Goal: Task Accomplishment & Management: Use online tool/utility

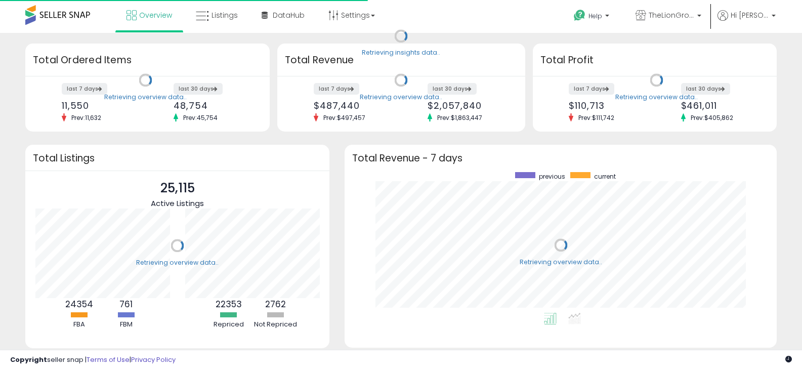
scroll to position [141, 412]
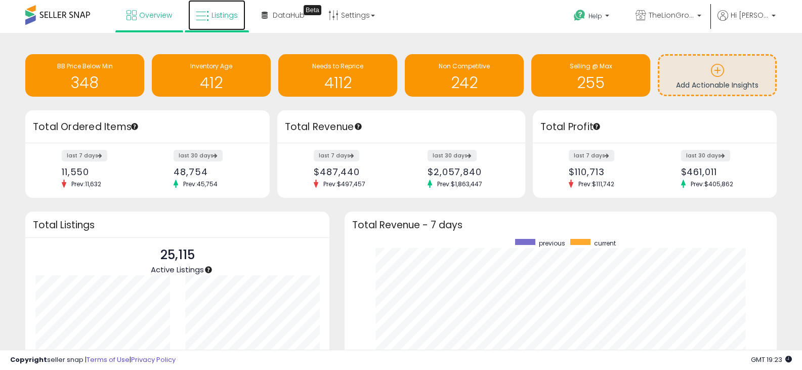
click at [231, 10] on link "Listings" at bounding box center [216, 15] width 57 height 30
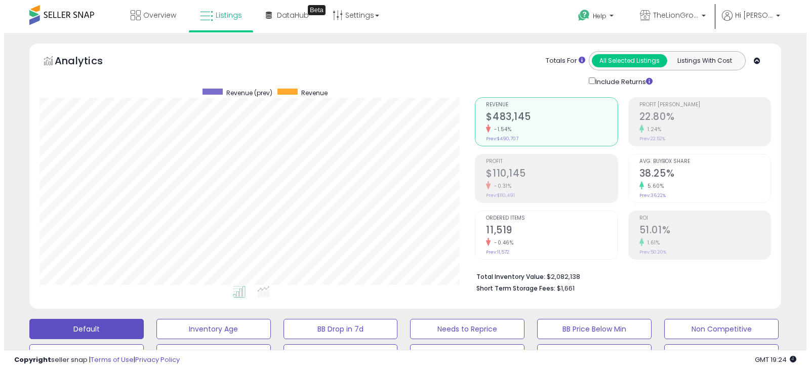
scroll to position [202, 0]
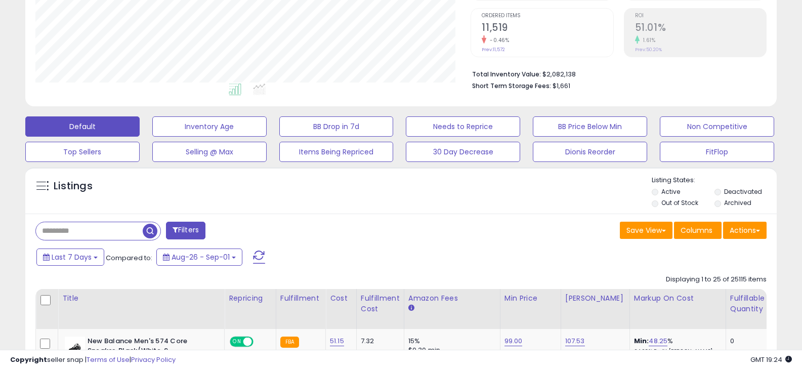
click at [108, 230] on input "text" at bounding box center [89, 231] width 107 height 18
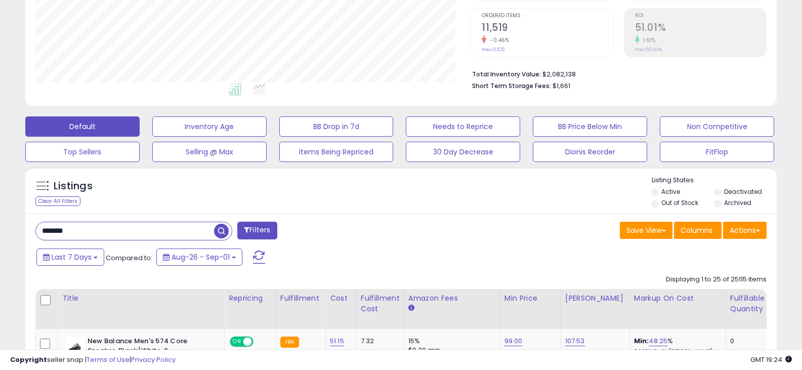
type input "*******"
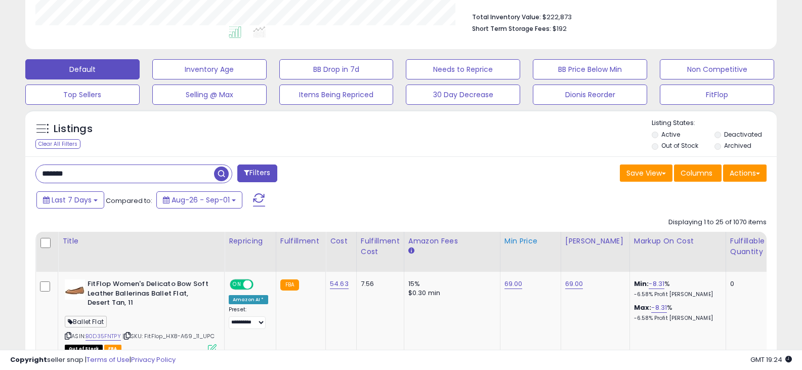
scroll to position [354, 0]
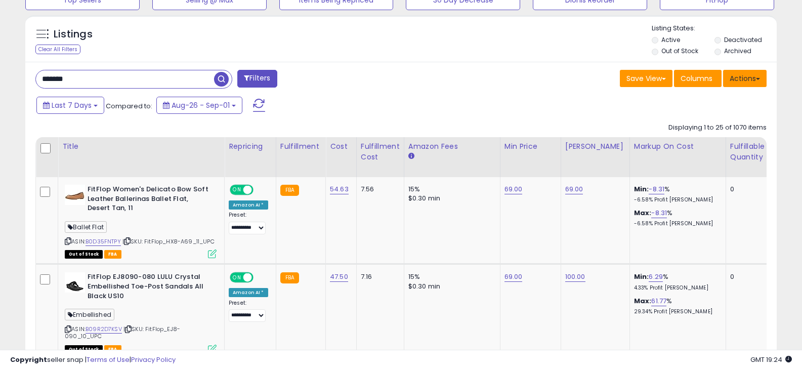
click at [759, 87] on button "Actions" at bounding box center [745, 78] width 44 height 17
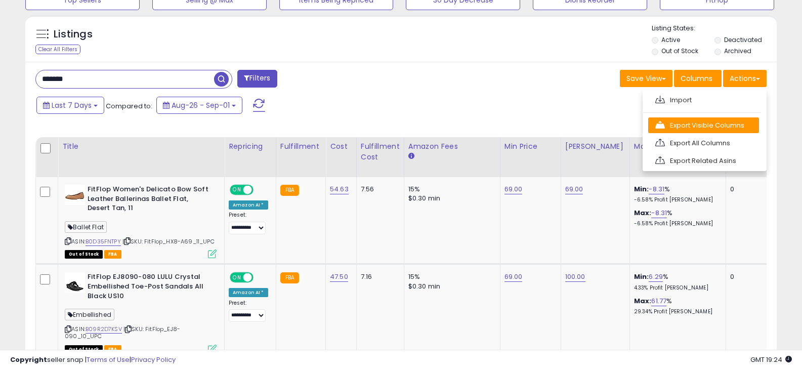
click at [737, 117] on link "Export Visible Columns" at bounding box center [703, 125] width 111 height 16
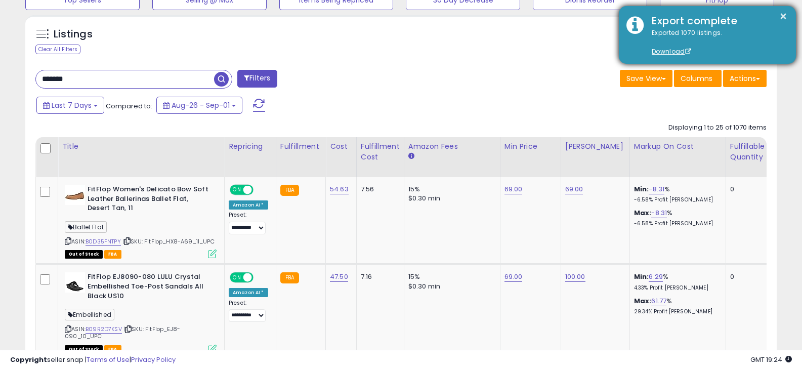
click at [673, 45] on div "Exported 1070 listings. Download" at bounding box center [716, 42] width 144 height 28
